Goal: Task Accomplishment & Management: Manage account settings

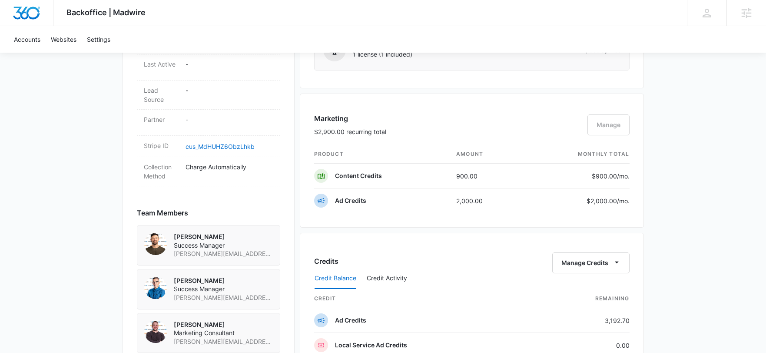
scroll to position [511, 0]
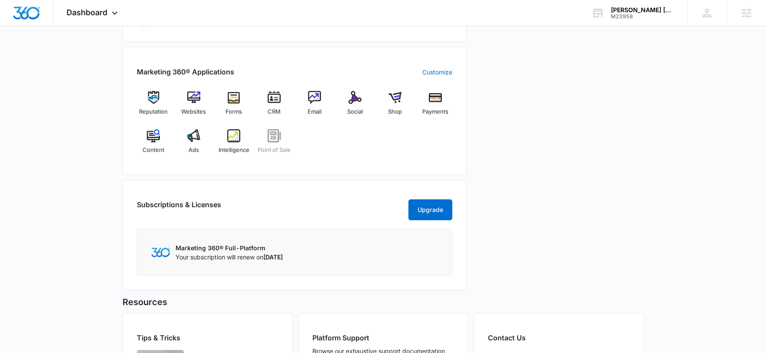
scroll to position [269, 0]
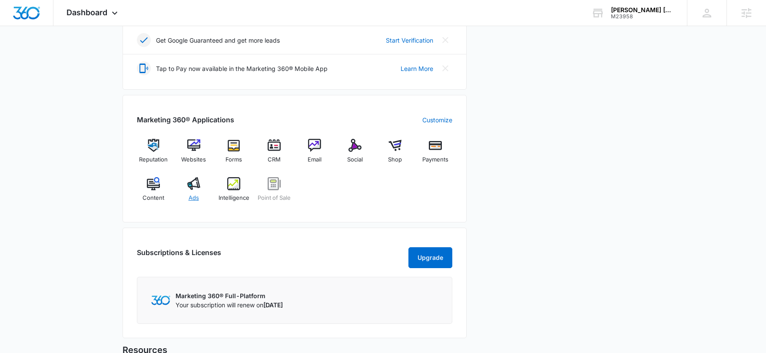
click at [197, 182] on img at bounding box center [193, 183] width 13 height 13
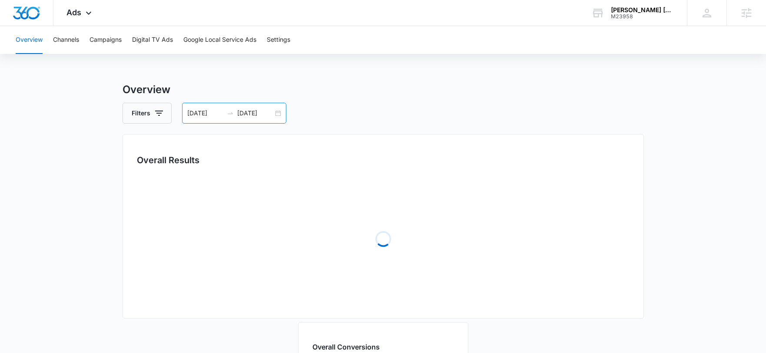
click at [249, 119] on div "07/28/2025 08/11/2025" at bounding box center [234, 113] width 104 height 21
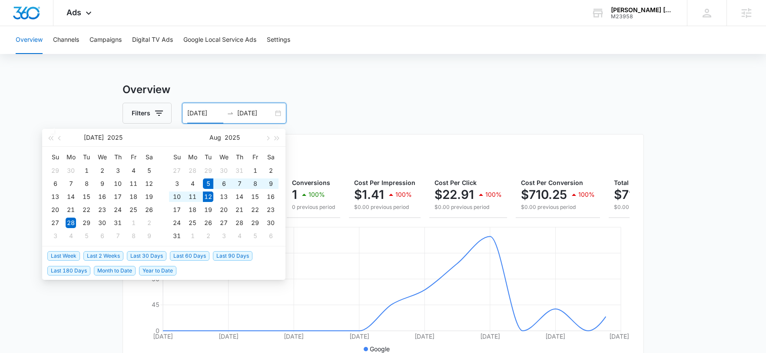
click at [62, 254] on span "Last Week" at bounding box center [63, 256] width 33 height 10
type input "08/05/2025"
type input "08/12/2025"
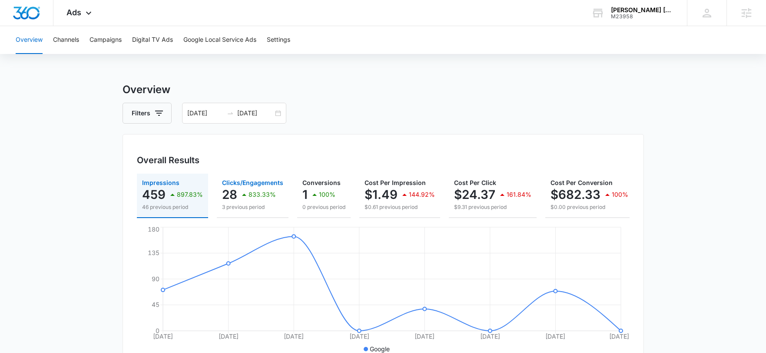
click at [232, 204] on p "3 previous period" at bounding box center [252, 207] width 61 height 8
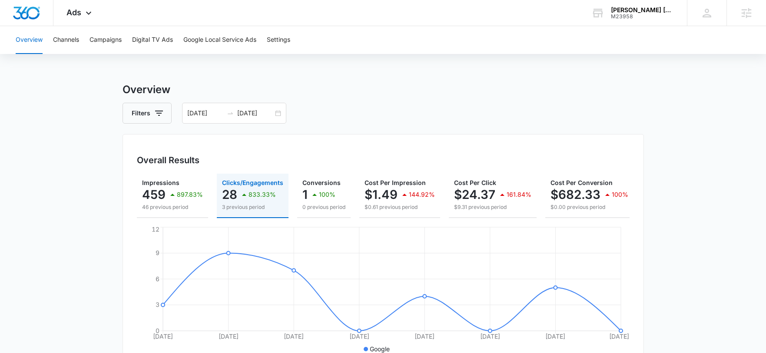
click at [89, 42] on div "Overview Channels Campaigns Digital TV Ads Google Local Service Ads Settings" at bounding box center [382, 40] width 745 height 28
click at [97, 40] on button "Campaigns" at bounding box center [106, 40] width 32 height 28
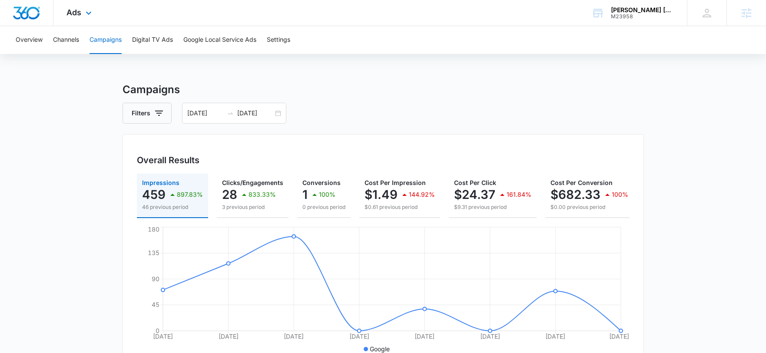
click at [82, 4] on div "Ads Apps Reputation Websites Forms CRM Email Social Shop Payments POS Content A…" at bounding box center [79, 13] width 53 height 26
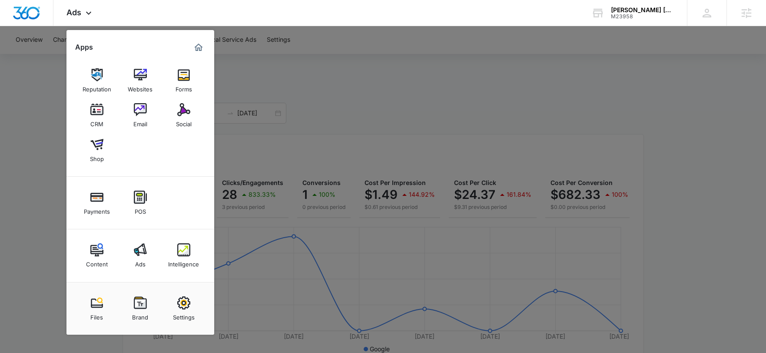
click at [187, 239] on link "Intelligence" at bounding box center [183, 255] width 33 height 33
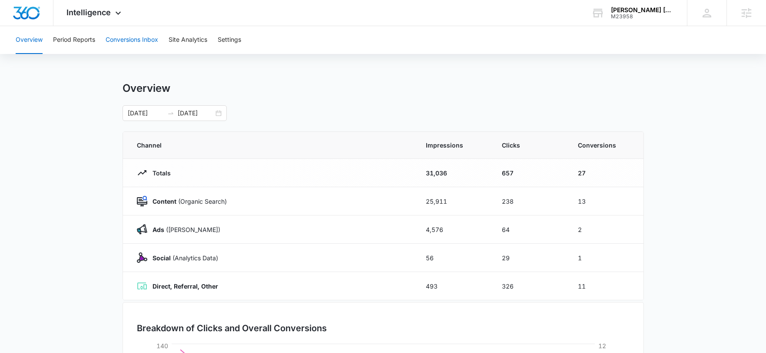
click at [132, 43] on button "Conversions Inbox" at bounding box center [132, 40] width 53 height 28
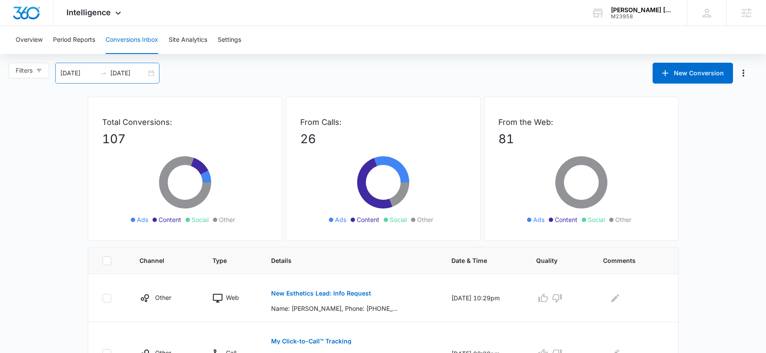
click at [80, 73] on input "07/13/2025" at bounding box center [78, 73] width 36 height 10
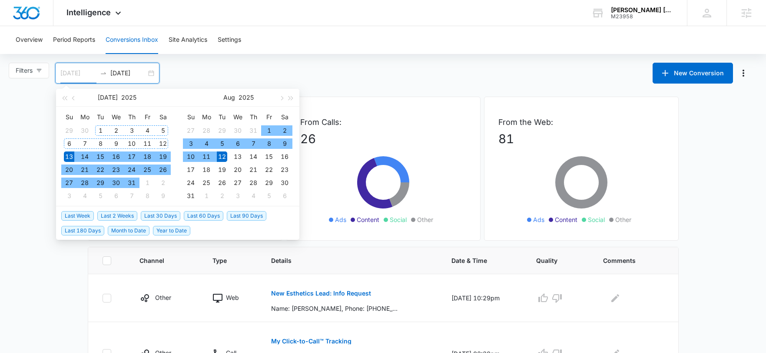
type input "07/01/2025"
click at [103, 130] on div "1" at bounding box center [100, 130] width 10 height 10
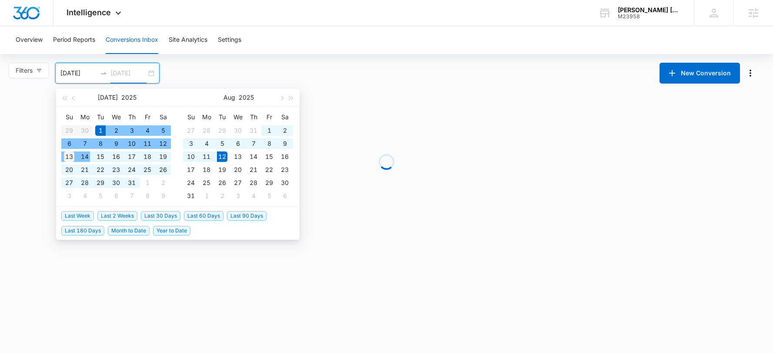
type input "07/13/2025"
click at [64, 156] on div "13" at bounding box center [69, 156] width 10 height 10
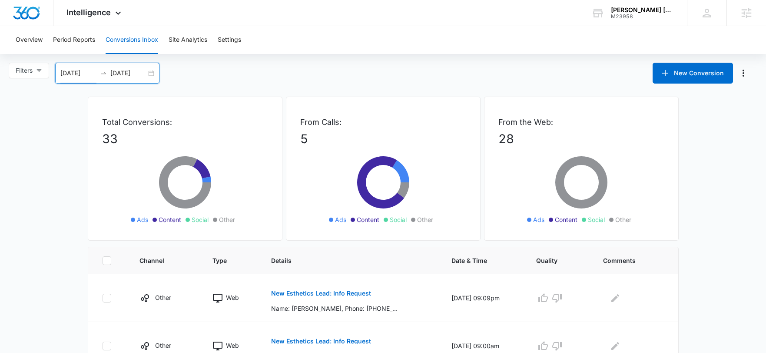
click at [79, 75] on input "07/01/2025" at bounding box center [78, 73] width 36 height 10
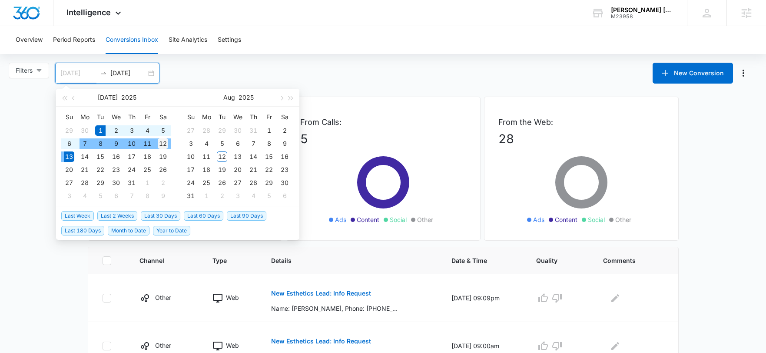
type input "07/12/2025"
click at [165, 143] on div "12" at bounding box center [163, 143] width 10 height 10
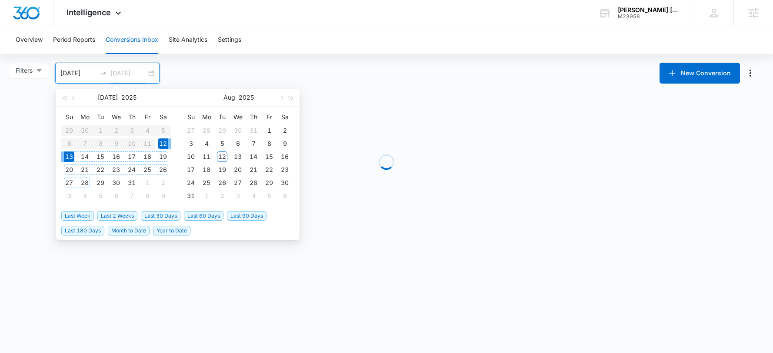
type input "07/13/2025"
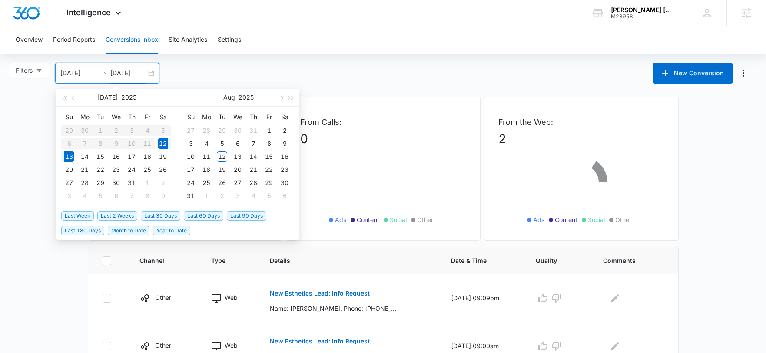
drag, startPoint x: 90, startPoint y: 130, endPoint x: 100, endPoint y: 96, distance: 35.6
click at [91, 130] on table "Su Mo Tu We Th Fr Sa 29 30 1 2 3 4 5 6 7 8 9 10 11 12 13 14 15 16 17 18 19 20 2…" at bounding box center [116, 156] width 110 height 92
click at [72, 72] on input "07/12/2025" at bounding box center [78, 73] width 36 height 10
type input "07/01/2025"
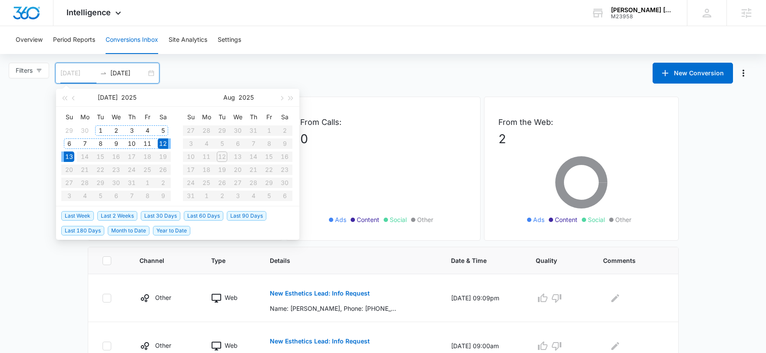
click at [103, 129] on div "1" at bounding box center [100, 130] width 10 height 10
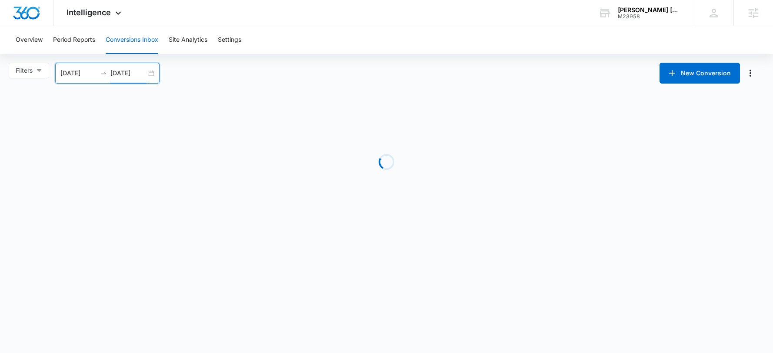
click at [127, 77] on input "07/13/2025" at bounding box center [128, 73] width 36 height 10
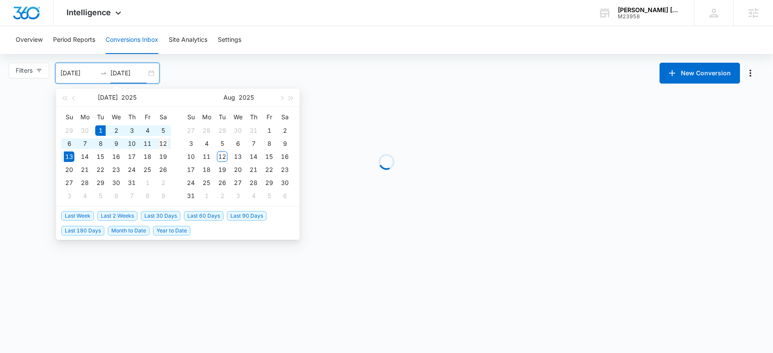
type input "07/12/2025"
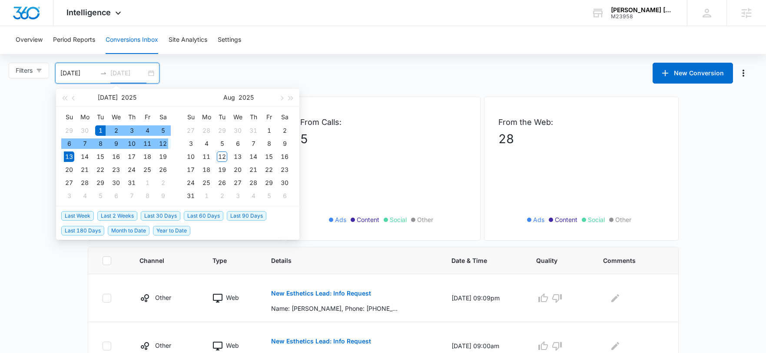
click at [164, 143] on div "12" at bounding box center [163, 143] width 10 height 10
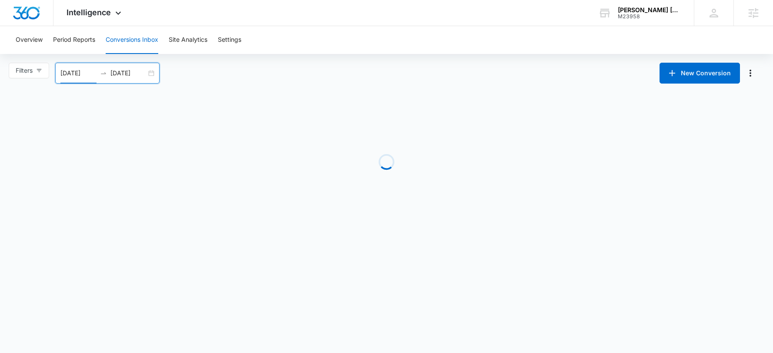
click at [220, 68] on div "Filters 07/01/2025 07/12/2025 New Conversion Jul 2025 Su Mo Tu We Th Fr Sa 29 3…" at bounding box center [386, 73] width 773 height 21
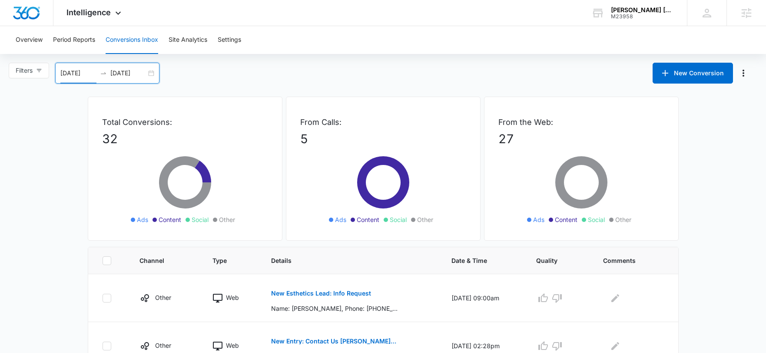
click at [90, 69] on input "07/01/2025" at bounding box center [78, 73] width 36 height 10
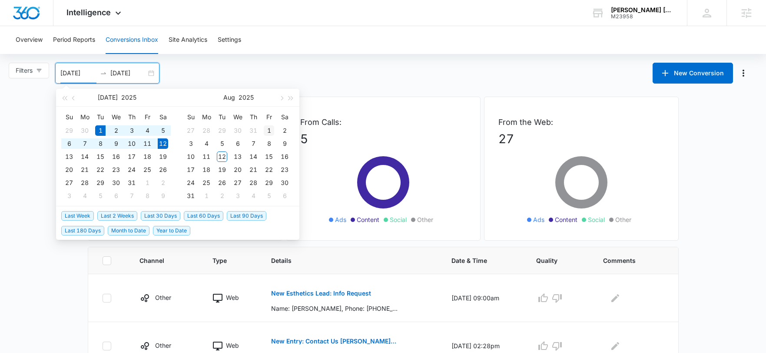
type input "08/01/2025"
click at [267, 131] on div "1" at bounding box center [269, 130] width 10 height 10
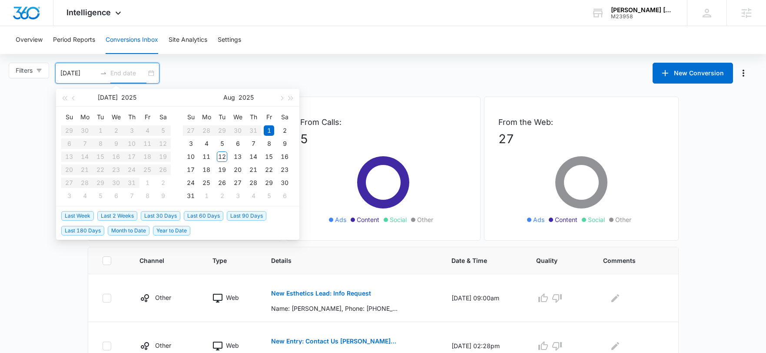
click at [76, 75] on input "08/01/2025" at bounding box center [78, 73] width 36 height 10
click at [71, 82] on div "08/01/2025" at bounding box center [107, 73] width 104 height 21
click at [105, 95] on button "Jul" at bounding box center [108, 97] width 20 height 17
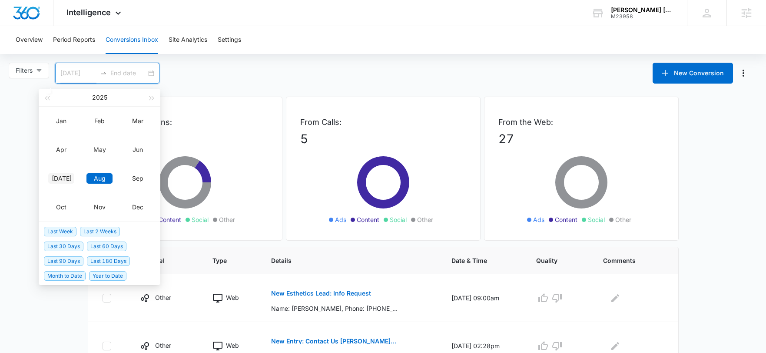
click at [61, 177] on div "Jul" at bounding box center [61, 178] width 26 height 10
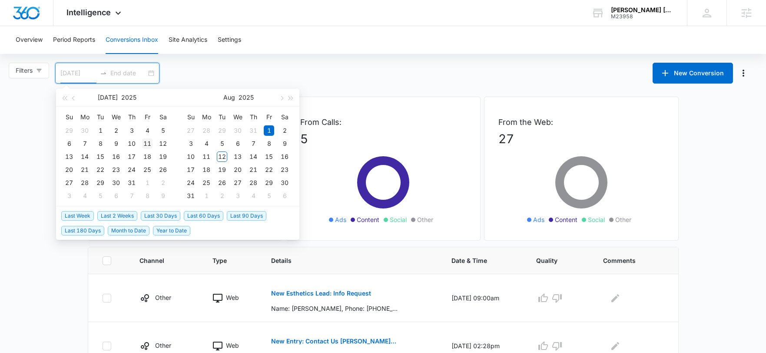
click at [146, 142] on div "11" at bounding box center [147, 143] width 10 height 10
click at [79, 68] on input "07/11/2025" at bounding box center [78, 73] width 36 height 10
type input "07/01/2025"
click at [99, 127] on div "1" at bounding box center [100, 130] width 10 height 10
type input "07/11/2025"
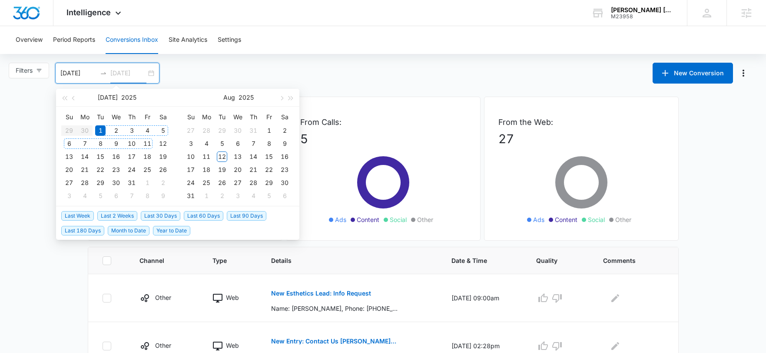
click at [146, 143] on div "11" at bounding box center [147, 143] width 10 height 10
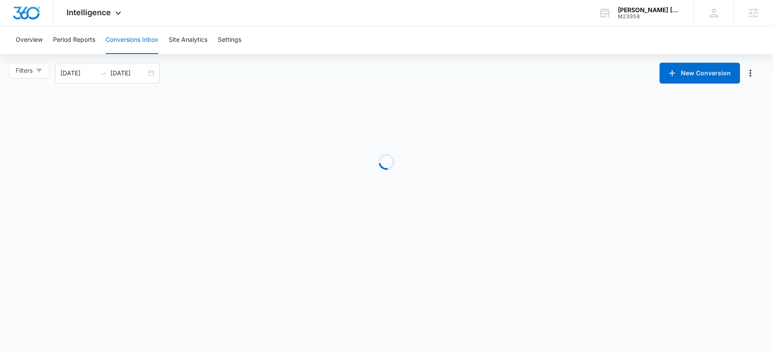
click at [222, 72] on div "Filters 07/01/2025 07/11/2025 New Conversion Jul 2025 Su Mo Tu We Th Fr Sa 29 3…" at bounding box center [386, 73] width 773 height 21
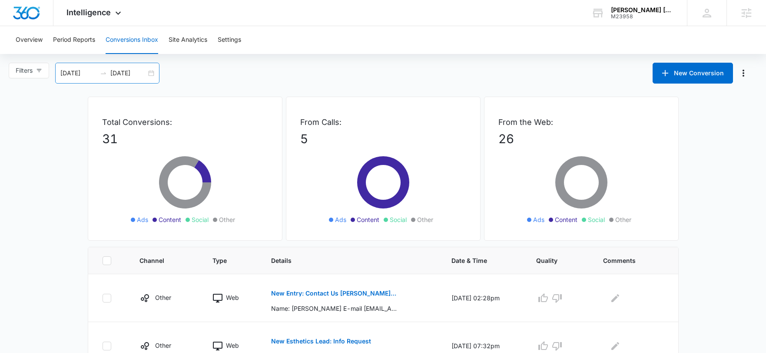
click at [89, 74] on input "07/01/2025" at bounding box center [78, 73] width 36 height 10
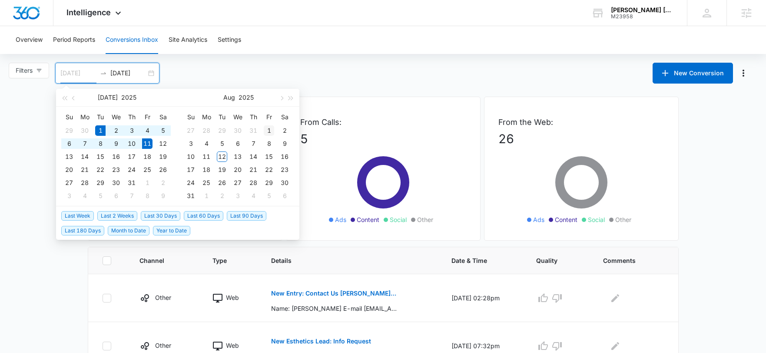
type input "08/01/2025"
click at [268, 132] on div "1" at bounding box center [269, 130] width 10 height 10
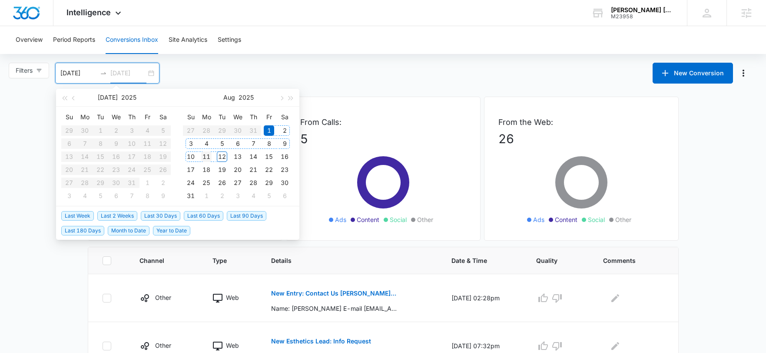
type input "08/11/2025"
click at [207, 155] on div "11" at bounding box center [206, 156] width 10 height 10
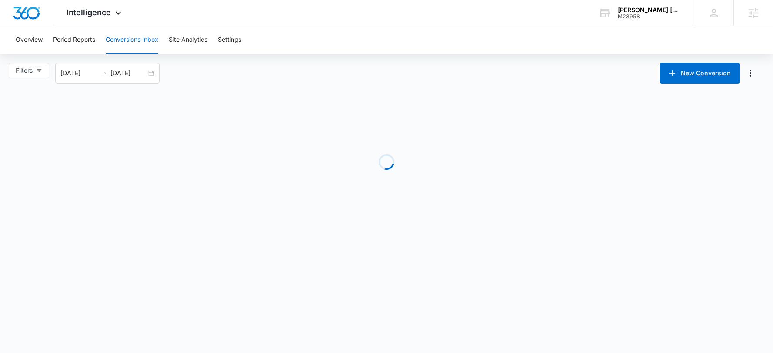
click at [191, 67] on div "Filters 08/01/2025 08/11/2025 New Conversion Jul 2025 Su Mo Tu We Th Fr Sa 29 3…" at bounding box center [386, 73] width 773 height 21
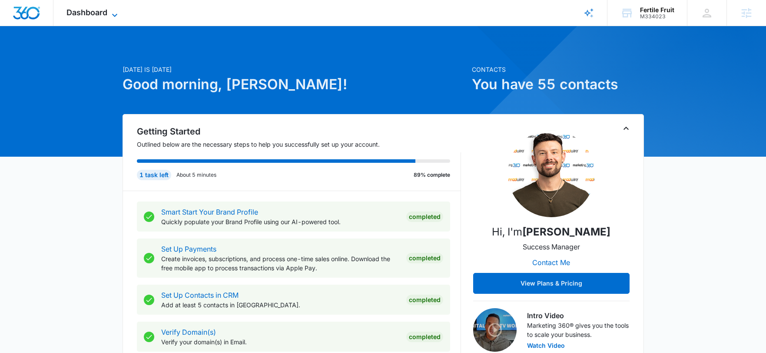
drag, startPoint x: 98, startPoint y: 17, endPoint x: 101, endPoint y: 13, distance: 5.0
click at [98, 17] on div "Dashboard Apps Reputation Forms CRM Email Social POS Content Ads Intelligence F…" at bounding box center [93, 13] width 80 height 26
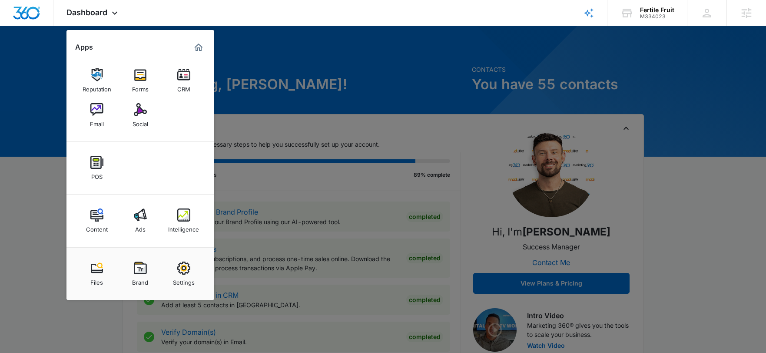
click at [146, 217] on img at bounding box center [140, 214] width 13 height 13
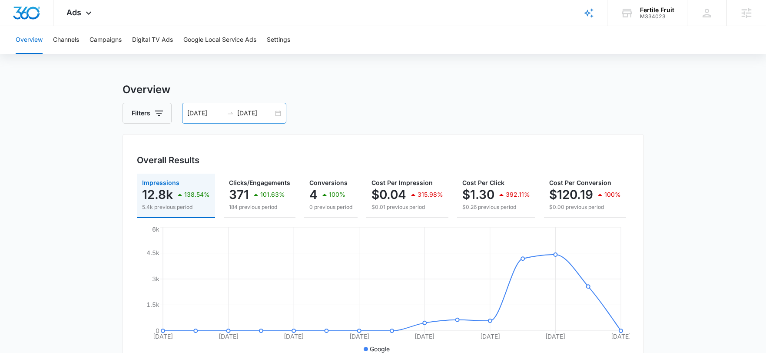
click at [250, 116] on input "08/06/2025" at bounding box center [255, 113] width 36 height 10
type input "08/06/2025"
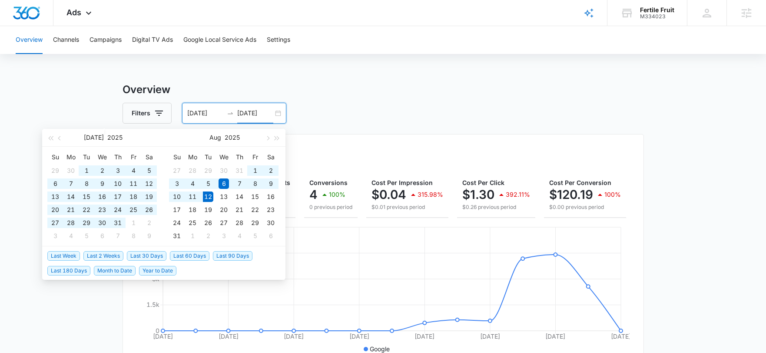
click at [188, 255] on span "Last 60 Days" at bounding box center [190, 256] width 40 height 10
type input "06/13/2025"
type input "08/12/2025"
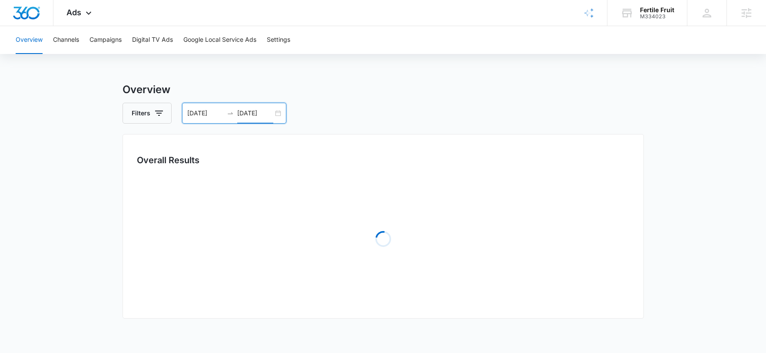
click at [397, 100] on div "Overview Filters 06/13/2025 08/12/2025 Overall Results Loading Loading Loading …" at bounding box center [384, 282] width 522 height 400
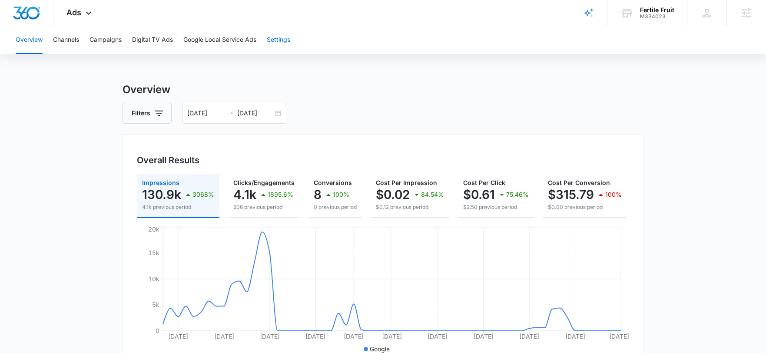
click at [278, 45] on button "Settings" at bounding box center [278, 40] width 23 height 28
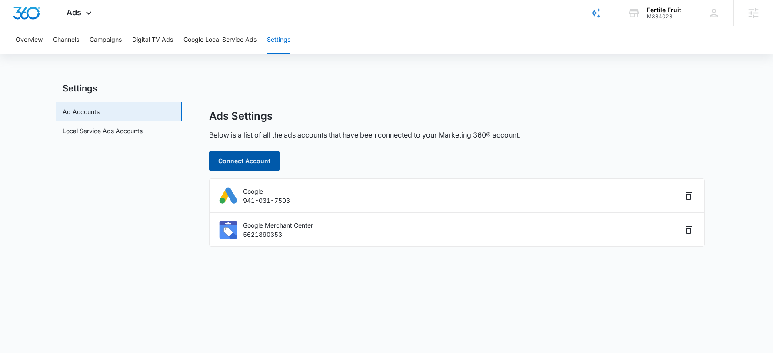
click at [243, 164] on button "Connect Account" at bounding box center [244, 160] width 70 height 21
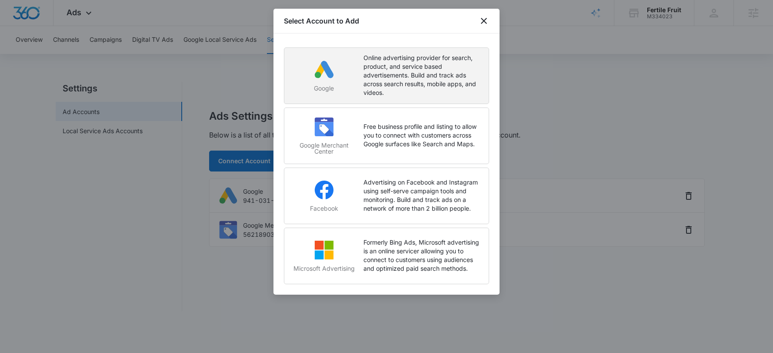
click at [393, 75] on p "Online advertising provider for search, product, and service based advertisemen…" at bounding box center [421, 74] width 116 height 43
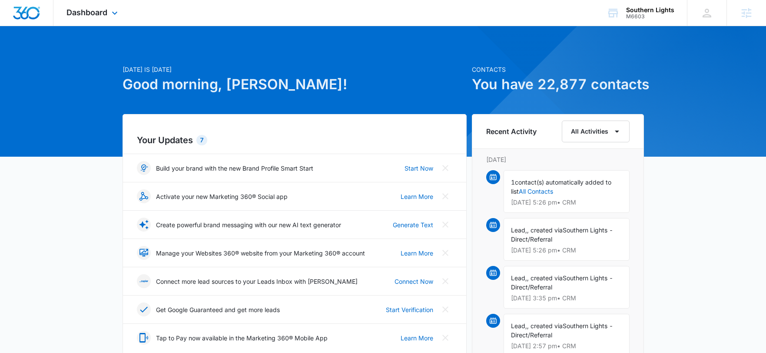
drag, startPoint x: 115, startPoint y: 23, endPoint x: 112, endPoint y: 20, distance: 5.0
click at [113, 22] on div "Dashboard Apps Reputation Websites Forms CRM Email Social Shop Payments POS Con…" at bounding box center [93, 13] width 80 height 26
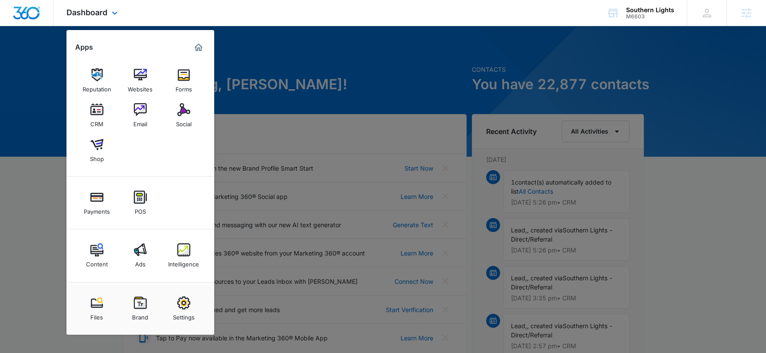
click at [111, 18] on div "Dashboard Apps Reputation Websites Forms CRM Email Social Shop Payments POS Con…" at bounding box center [93, 13] width 80 height 26
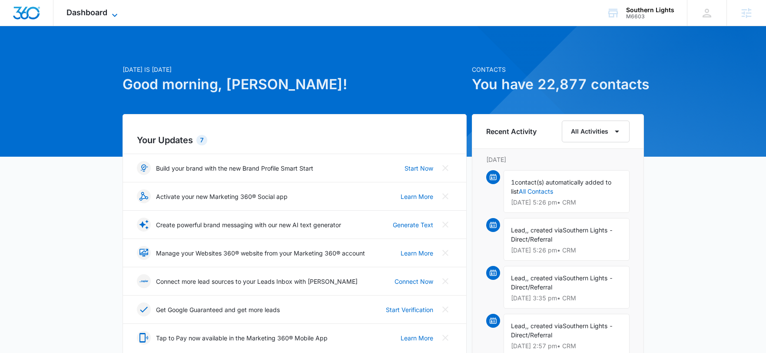
click at [113, 13] on icon at bounding box center [115, 15] width 10 height 10
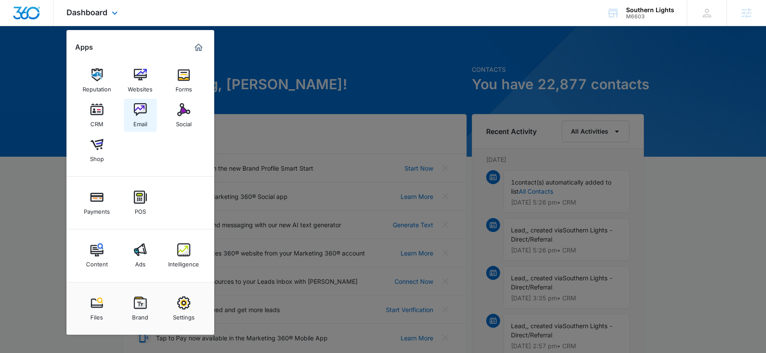
click at [141, 110] on img at bounding box center [140, 109] width 13 height 13
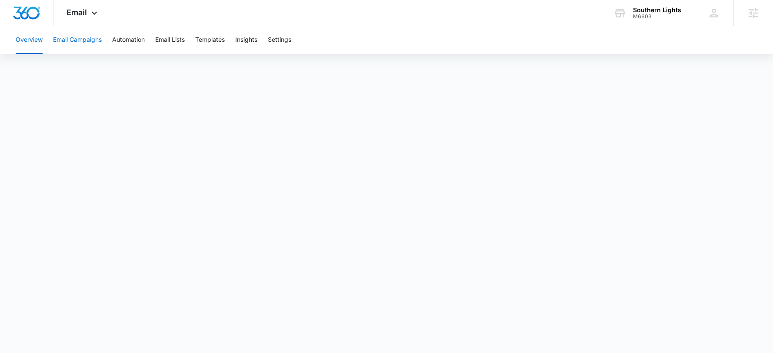
click at [75, 46] on button "Email Campaigns" at bounding box center [77, 40] width 49 height 28
